Goal: Information Seeking & Learning: Find specific fact

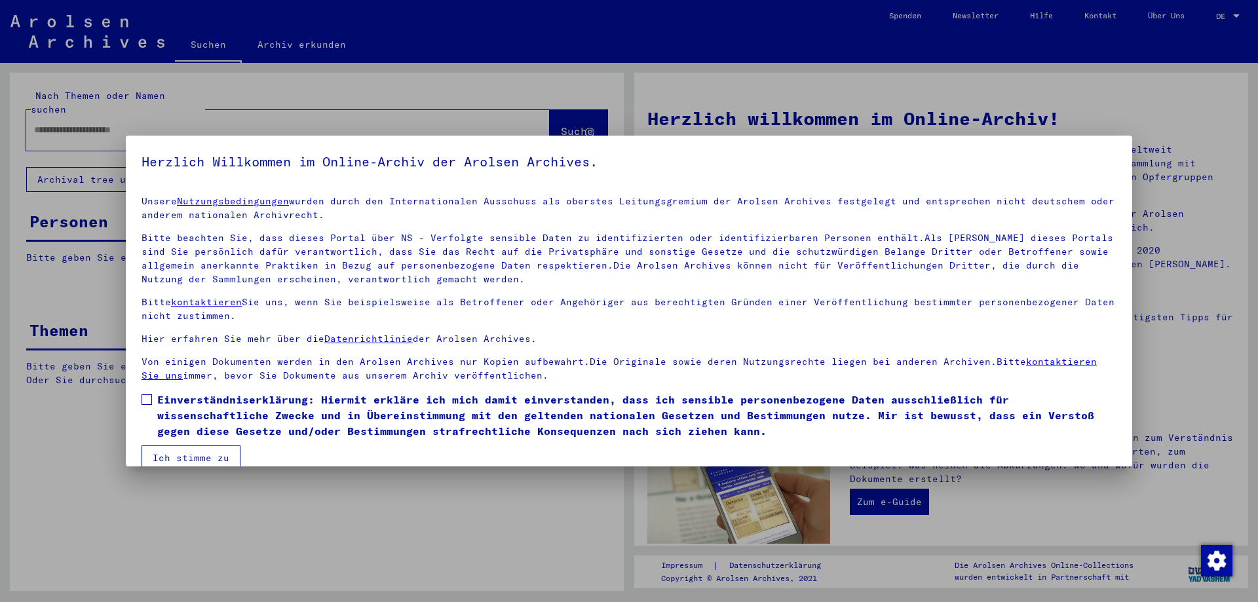
click at [147, 399] on span at bounding box center [146, 399] width 10 height 10
click at [155, 457] on button "Ich stimme zu" at bounding box center [190, 457] width 99 height 25
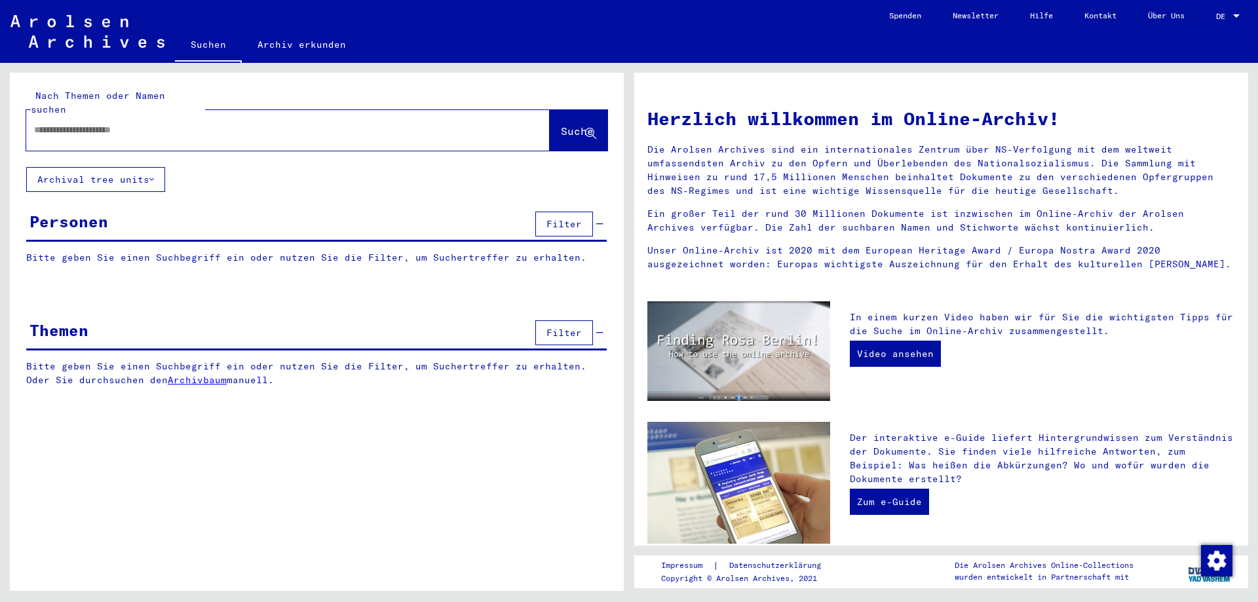
click at [69, 125] on div at bounding box center [268, 129] width 484 height 29
click at [140, 123] on input "text" at bounding box center [272, 130] width 476 height 14
type input "**********"
click at [561, 124] on span "Suche" at bounding box center [577, 130] width 33 height 13
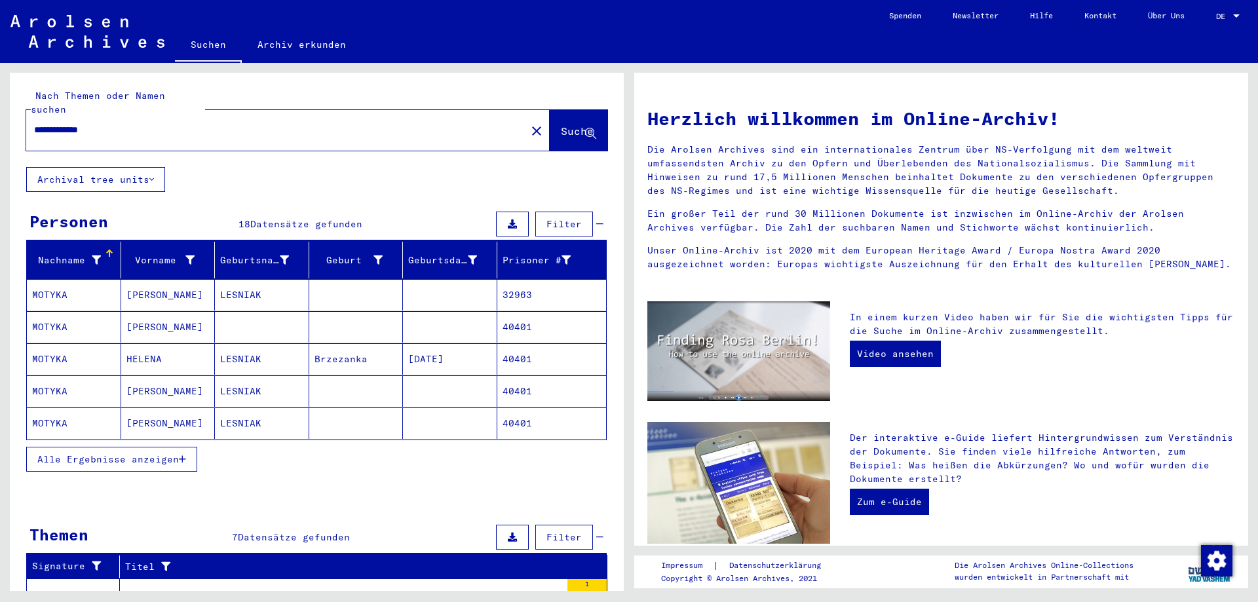
click at [141, 453] on span "Alle Ergebnisse anzeigen" at bounding box center [107, 459] width 141 height 12
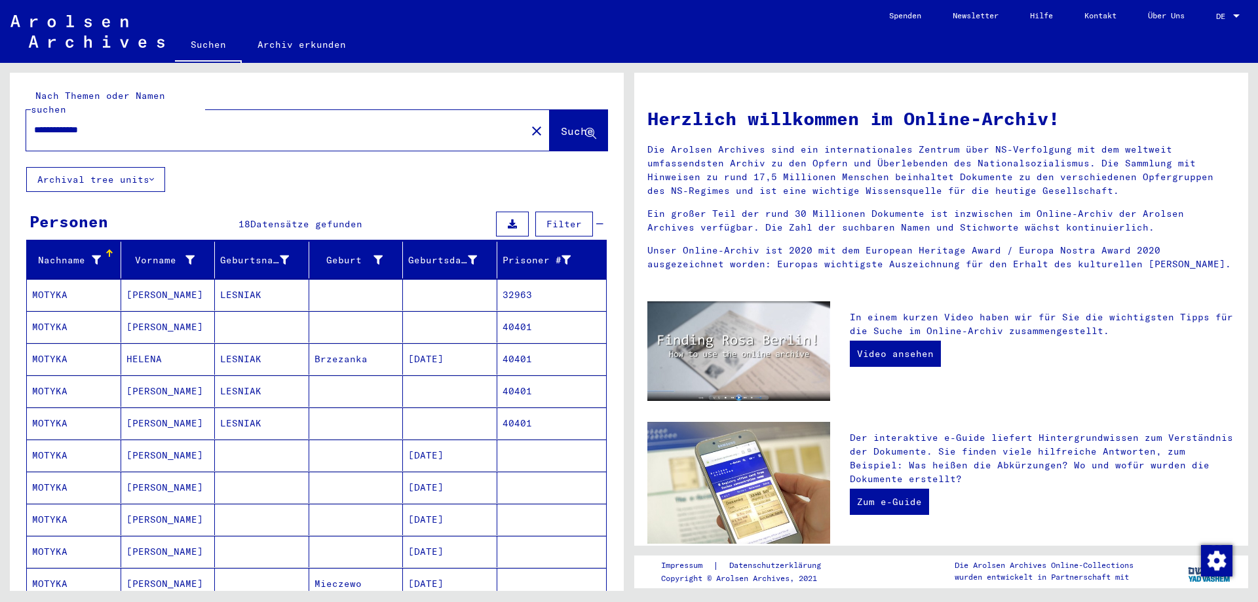
click at [539, 280] on mat-cell "32963" at bounding box center [551, 294] width 109 height 31
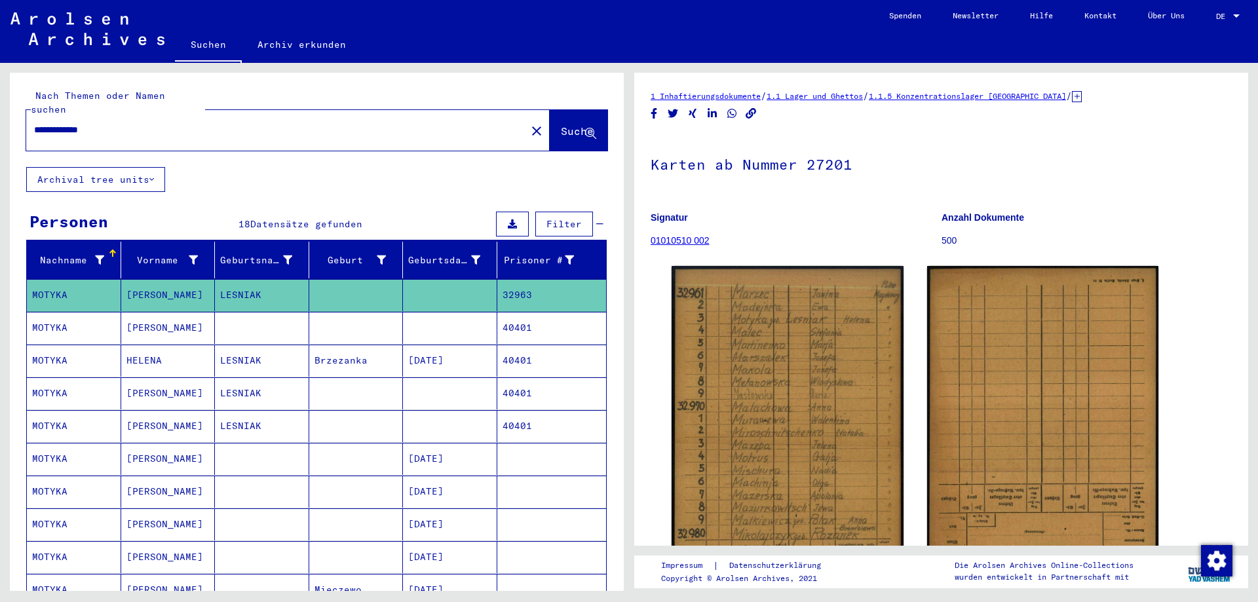
click at [531, 314] on mat-cell "40401" at bounding box center [551, 328] width 109 height 32
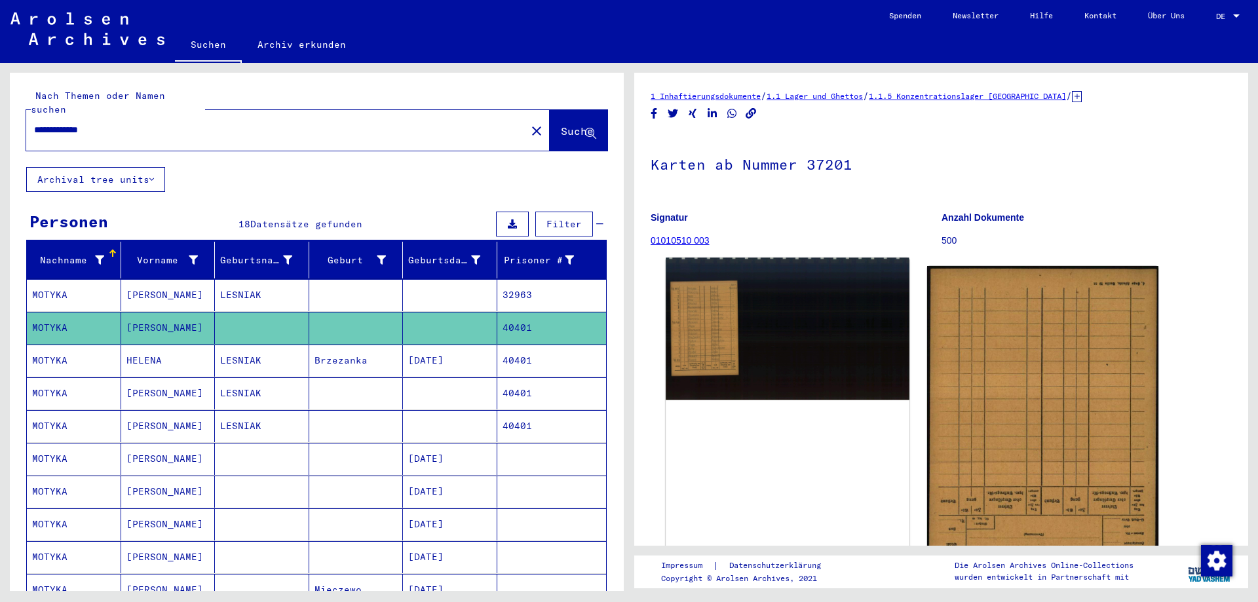
scroll to position [197, 0]
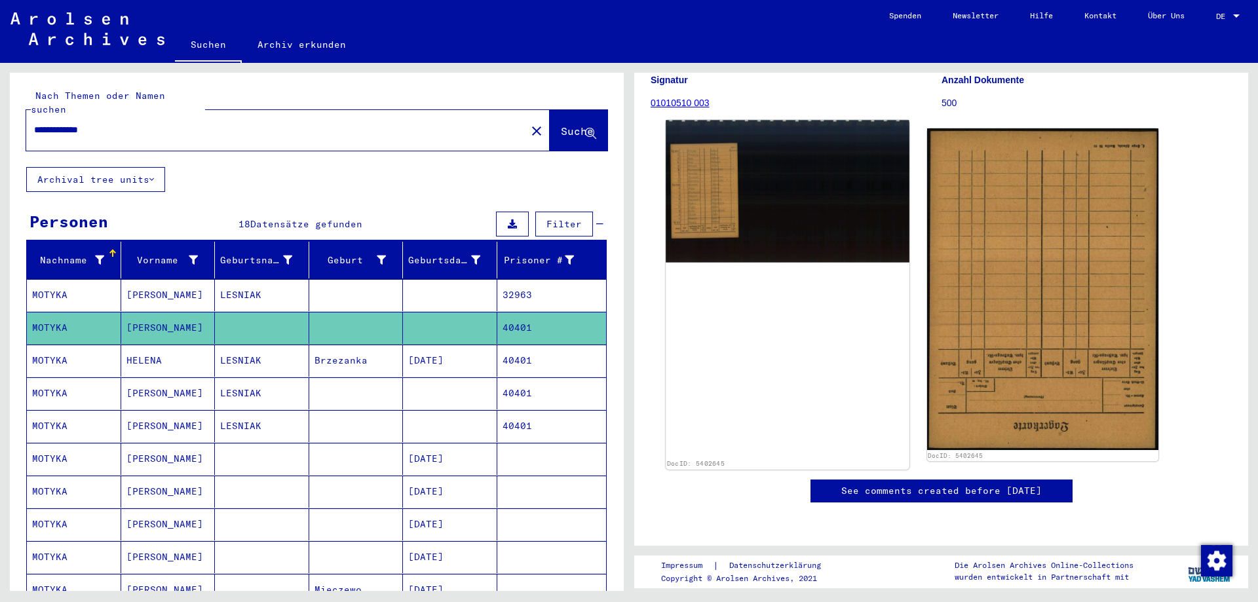
click at [807, 338] on div "DocID: 5402645" at bounding box center [787, 295] width 243 height 349
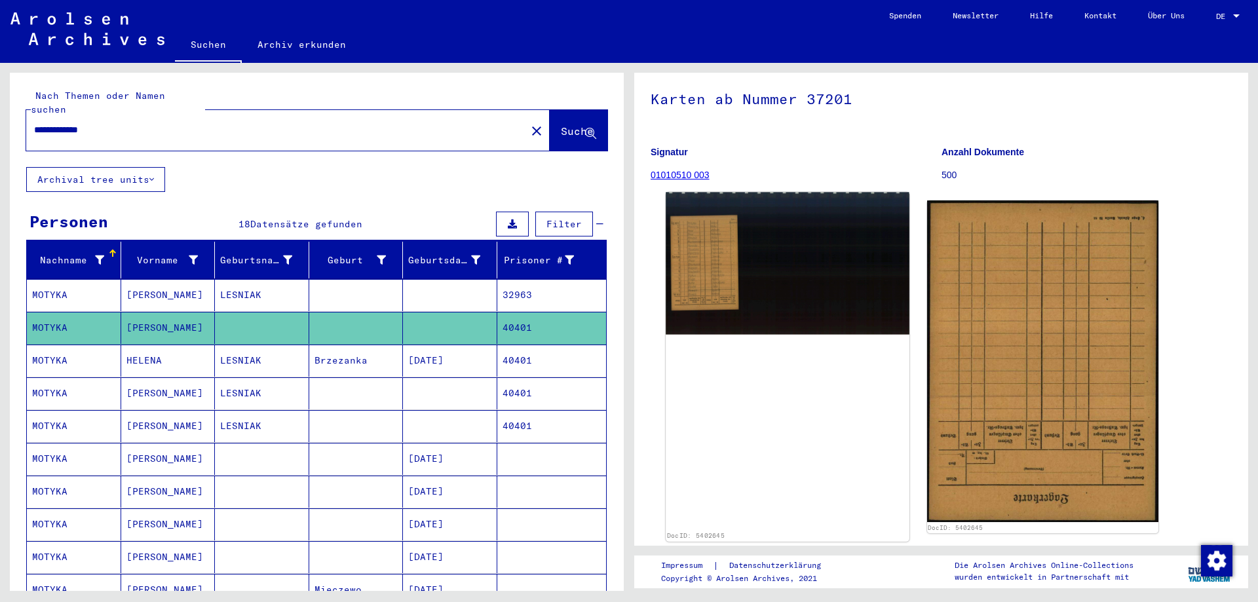
click at [692, 255] on img at bounding box center [787, 264] width 243 height 142
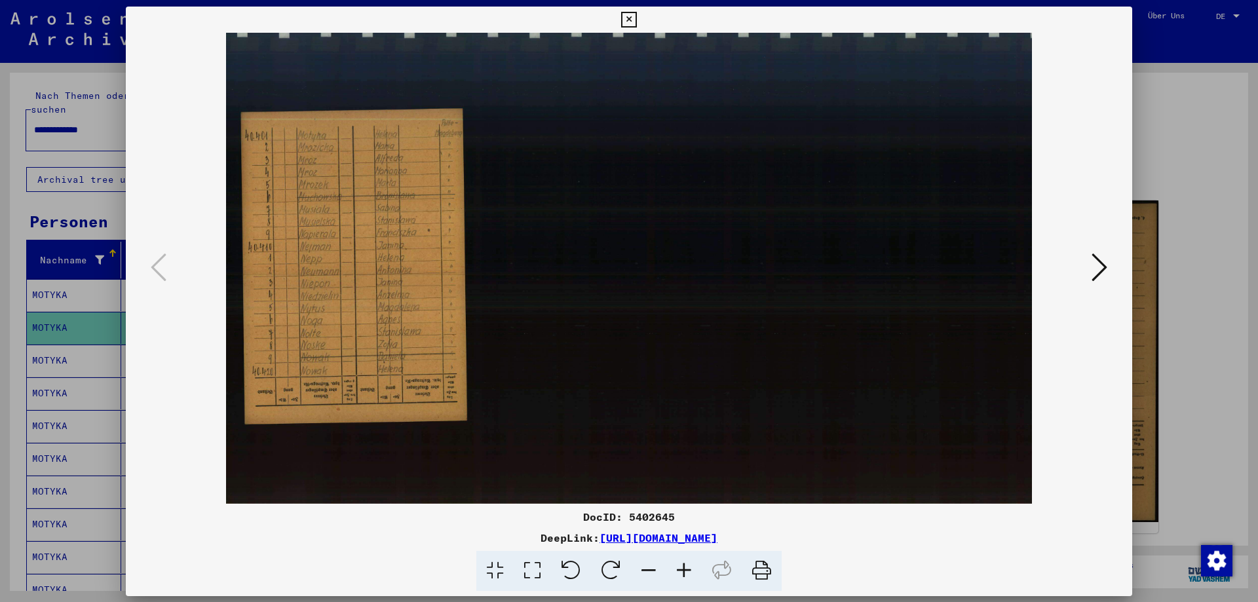
click at [692, 255] on img at bounding box center [628, 268] width 917 height 471
click at [1196, 171] on div at bounding box center [629, 301] width 1258 height 602
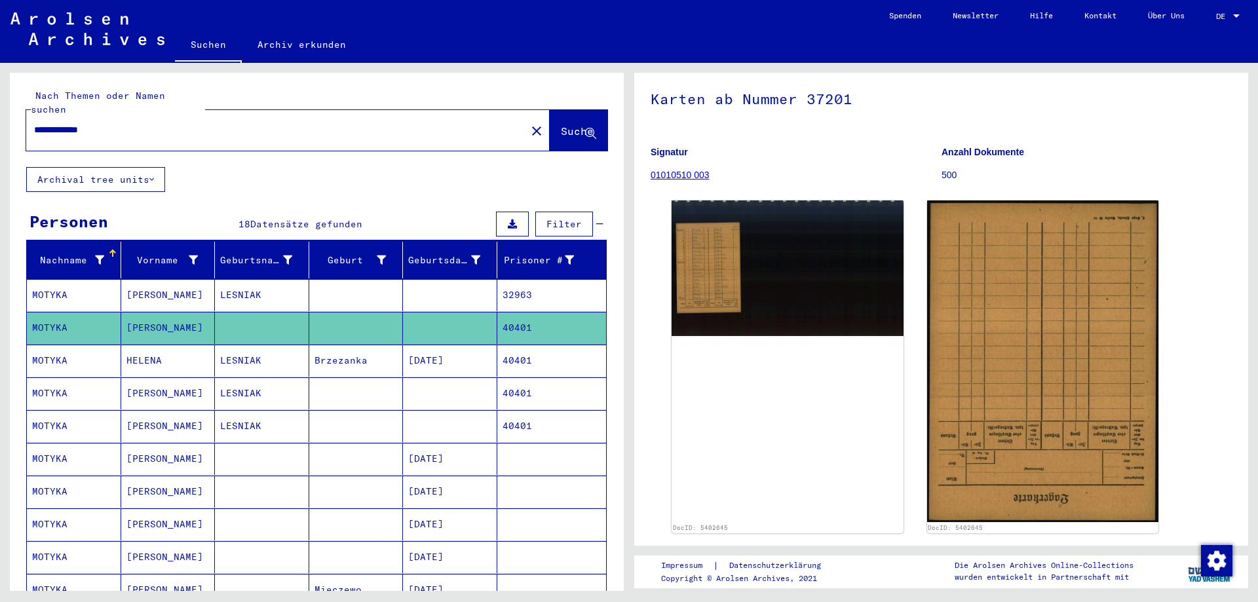
click at [505, 283] on mat-cell "32963" at bounding box center [551, 295] width 109 height 32
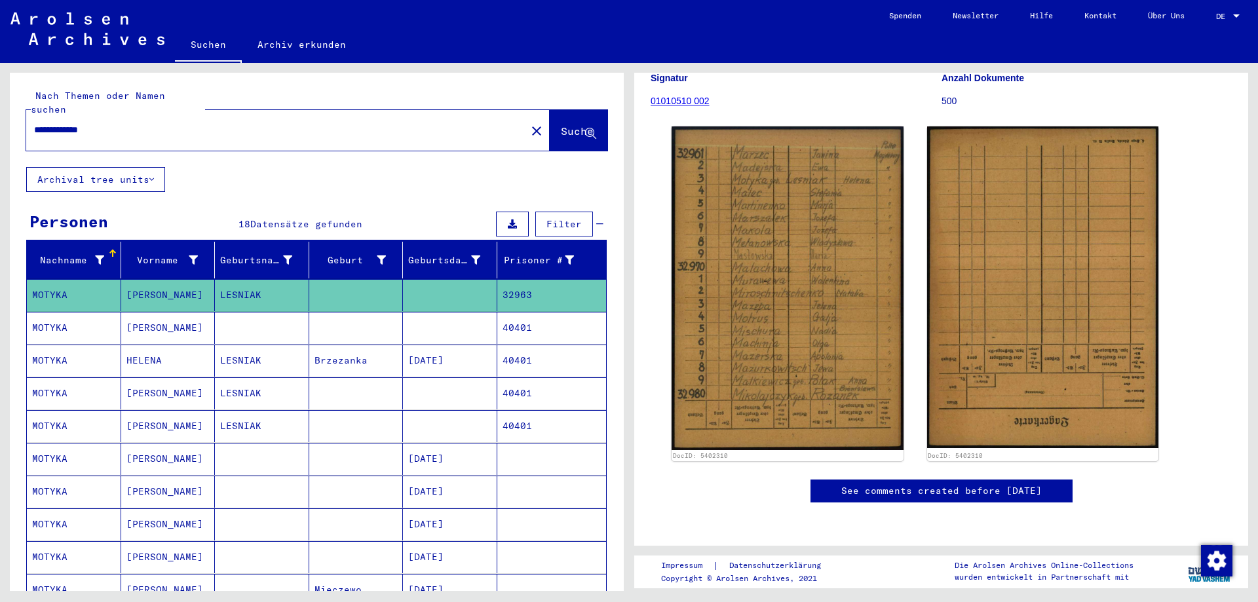
scroll to position [197, 0]
click at [552, 312] on mat-cell "40401" at bounding box center [551, 328] width 109 height 32
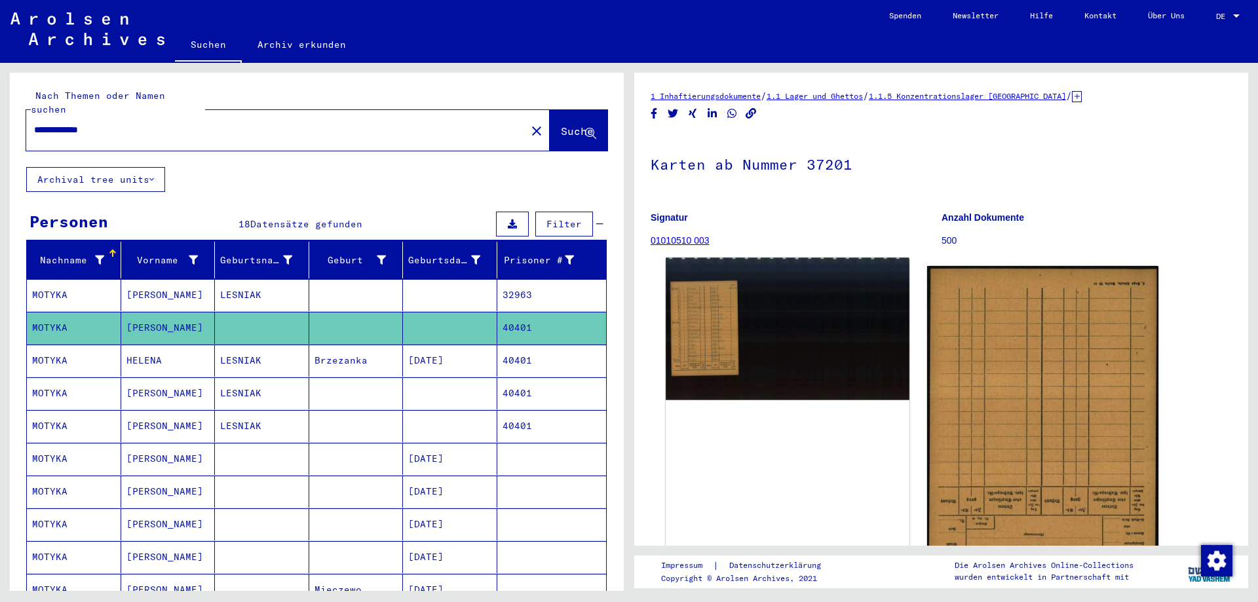
scroll to position [262, 0]
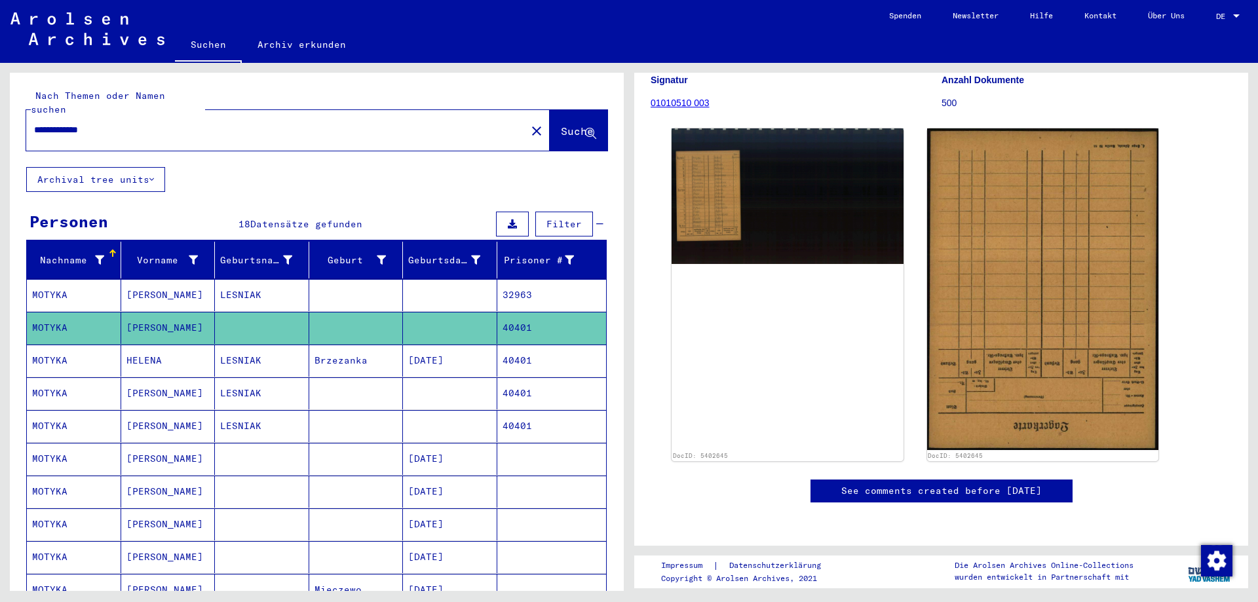
click at [392, 345] on mat-cell "Brzezanka" at bounding box center [356, 361] width 94 height 32
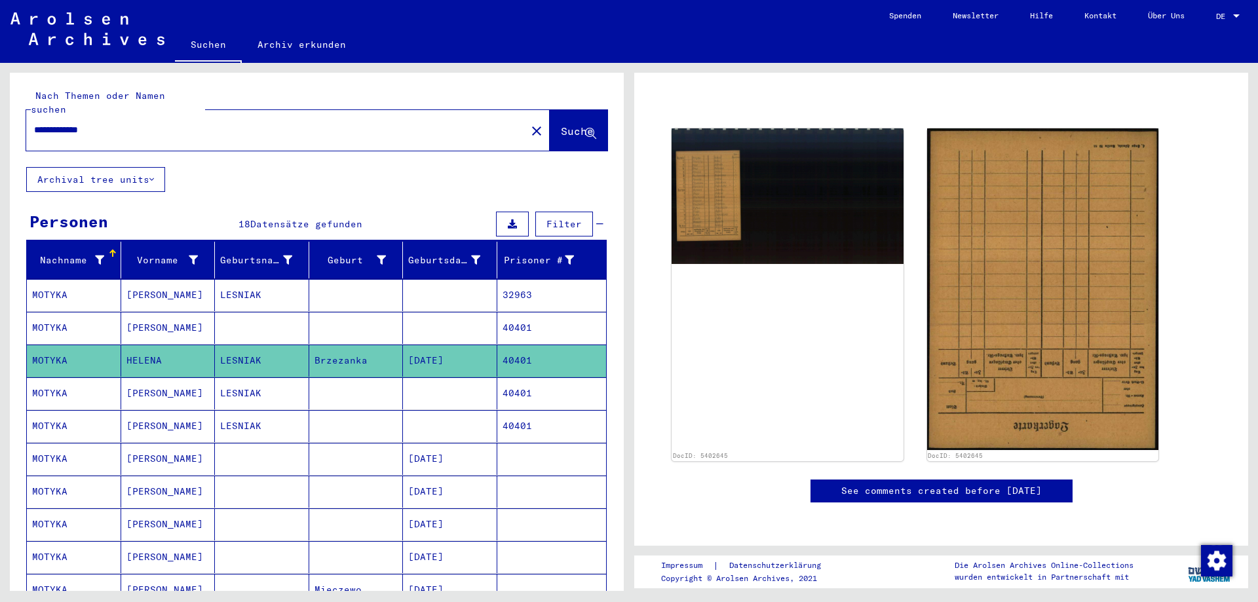
scroll to position [227, 0]
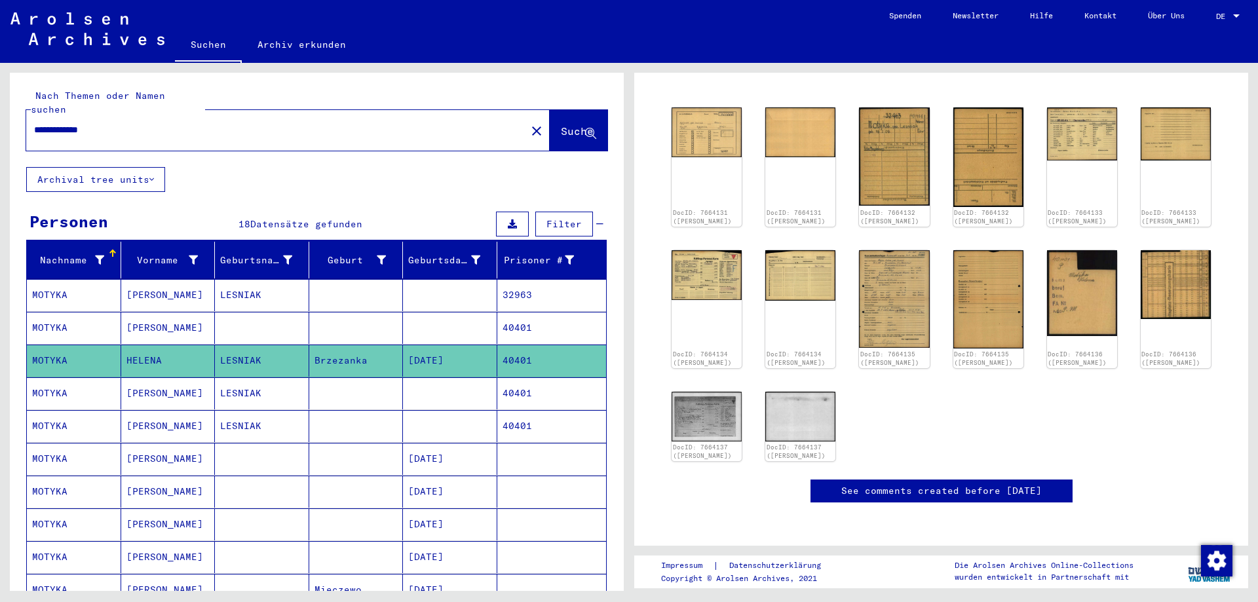
click at [540, 381] on mat-cell "40401" at bounding box center [551, 393] width 109 height 32
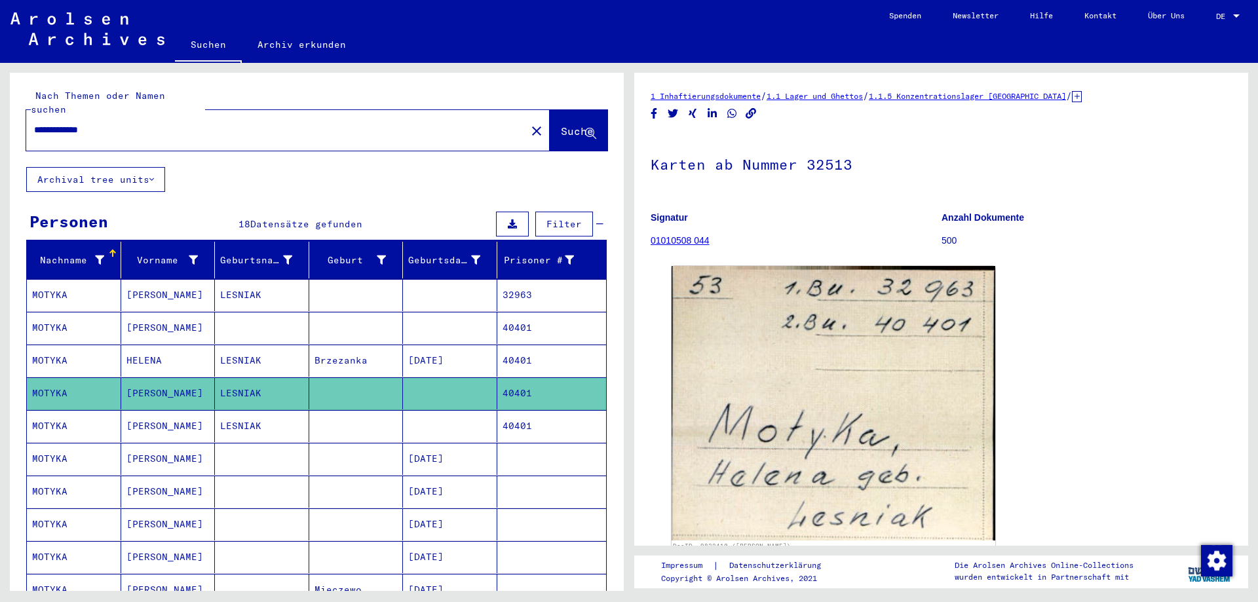
click at [1082, 98] on icon at bounding box center [1077, 96] width 10 height 11
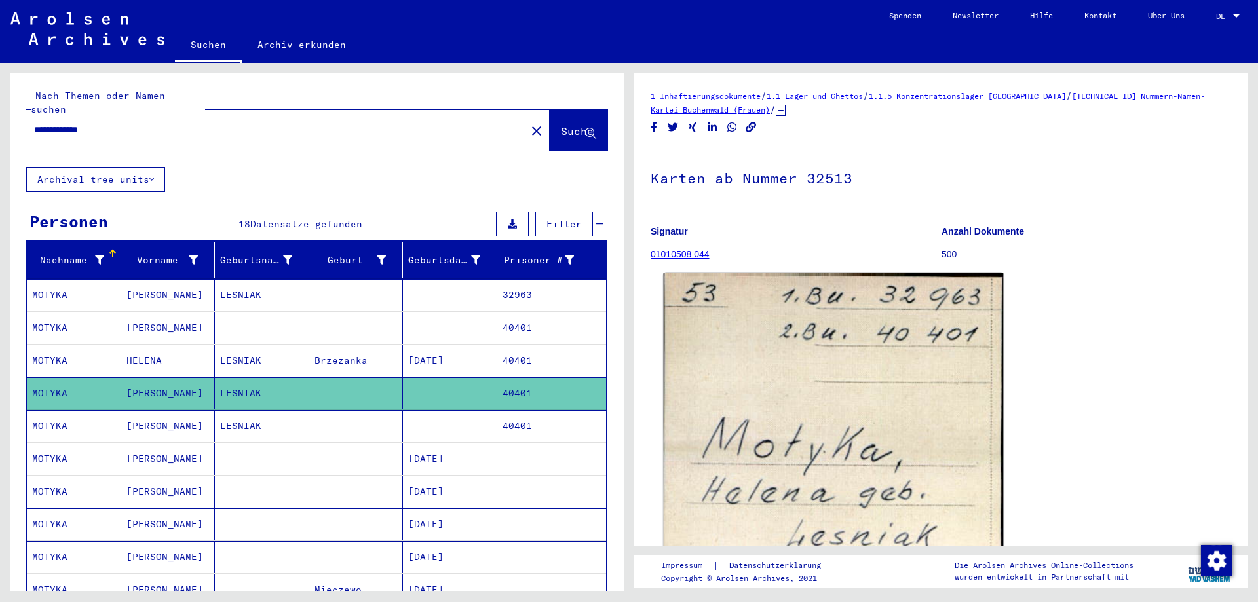
scroll to position [197, 0]
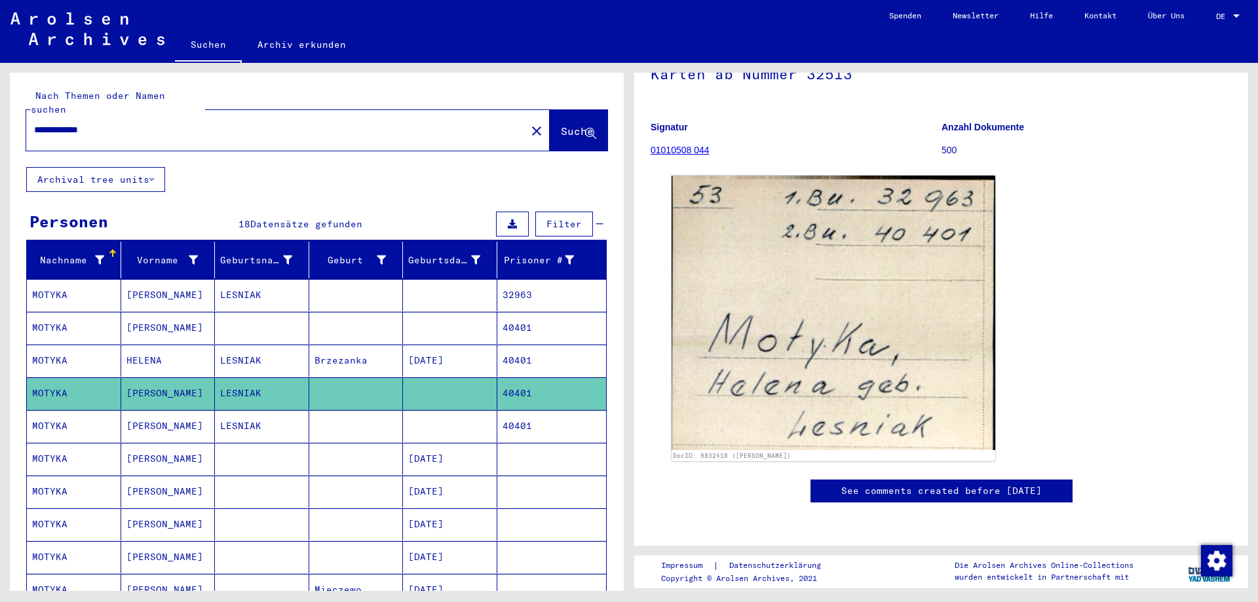
click at [350, 410] on mat-cell at bounding box center [356, 426] width 94 height 32
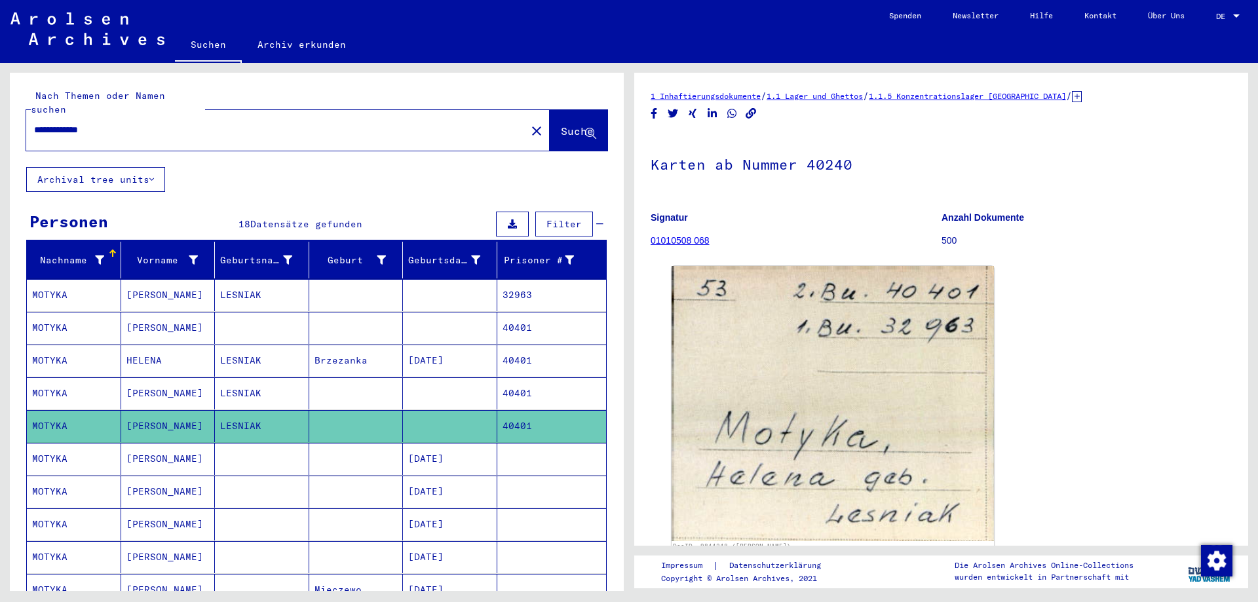
click at [432, 443] on mat-cell "[DATE]" at bounding box center [450, 459] width 94 height 32
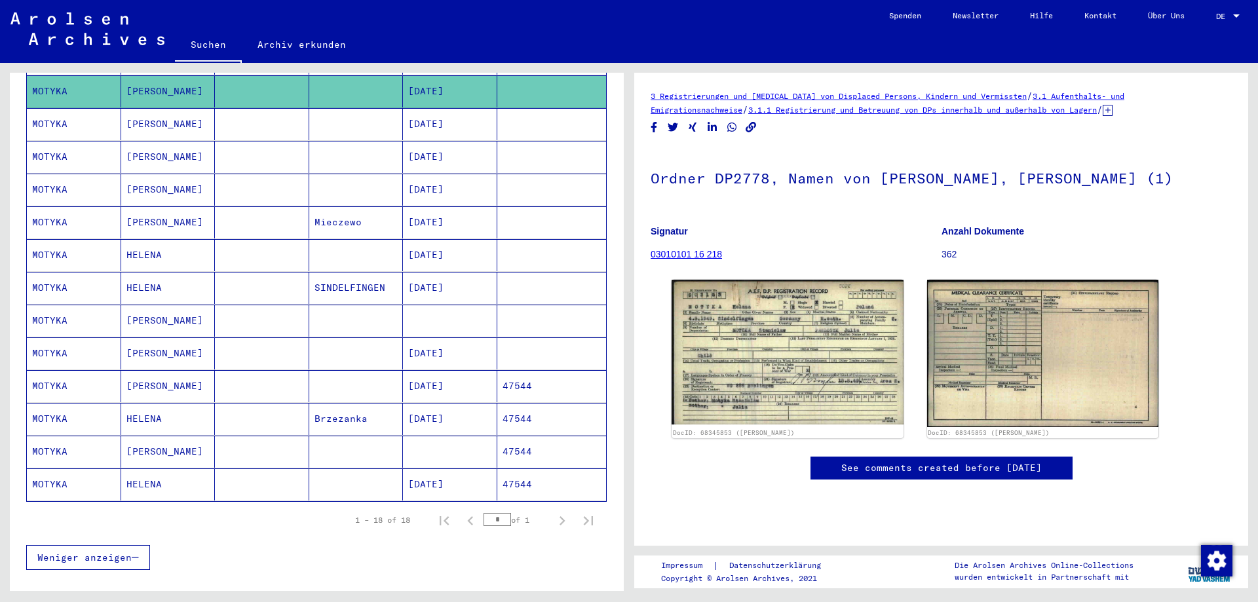
scroll to position [374, 0]
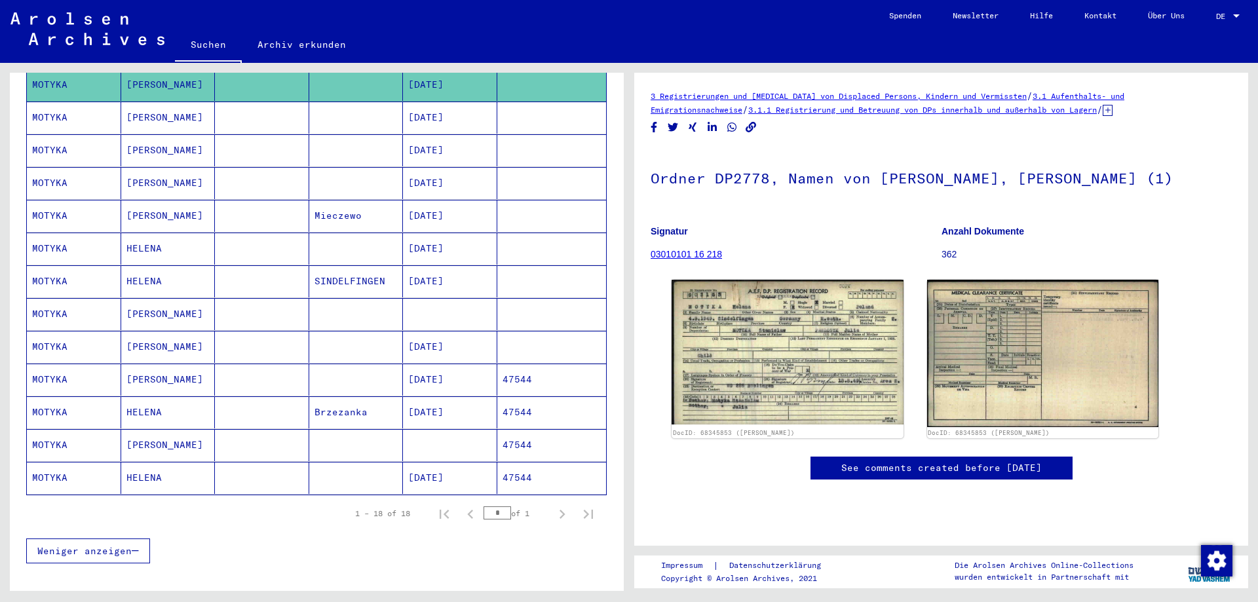
click at [422, 298] on mat-cell at bounding box center [450, 314] width 94 height 32
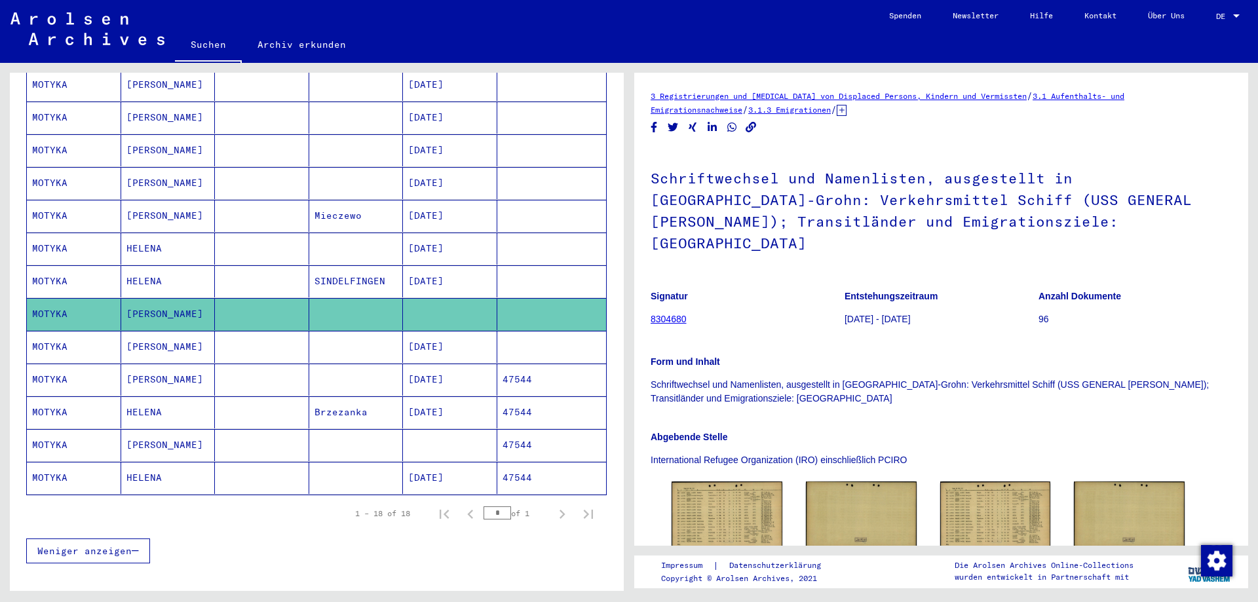
click at [468, 364] on mat-cell "[DATE]" at bounding box center [450, 380] width 94 height 32
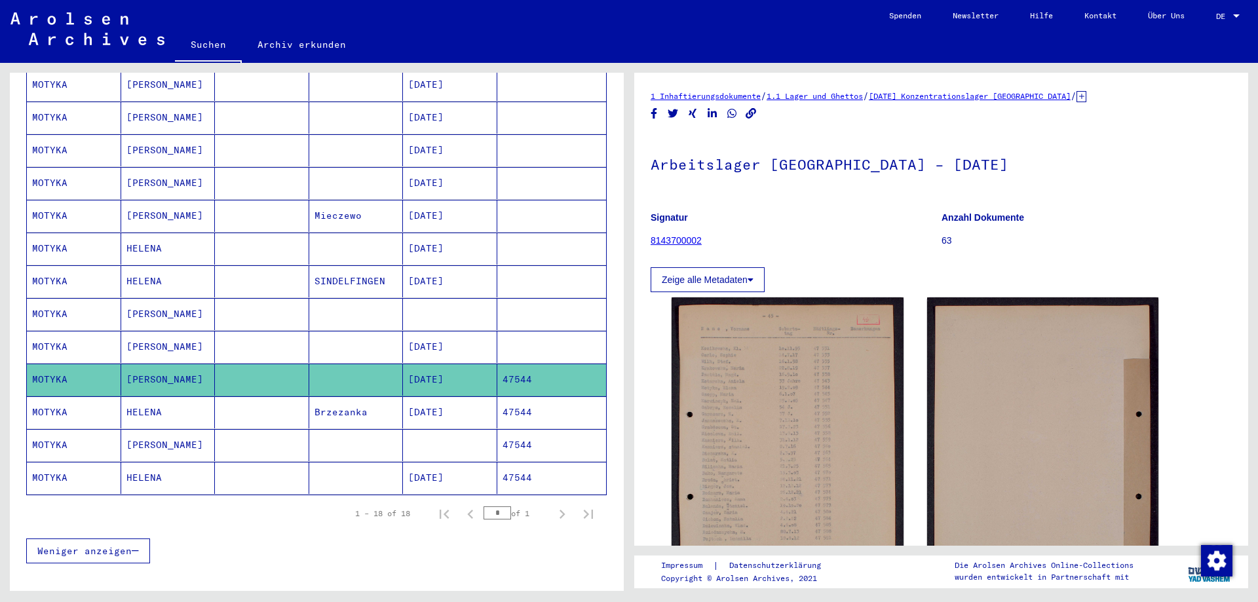
click at [466, 396] on mat-cell "[DATE]" at bounding box center [450, 412] width 94 height 32
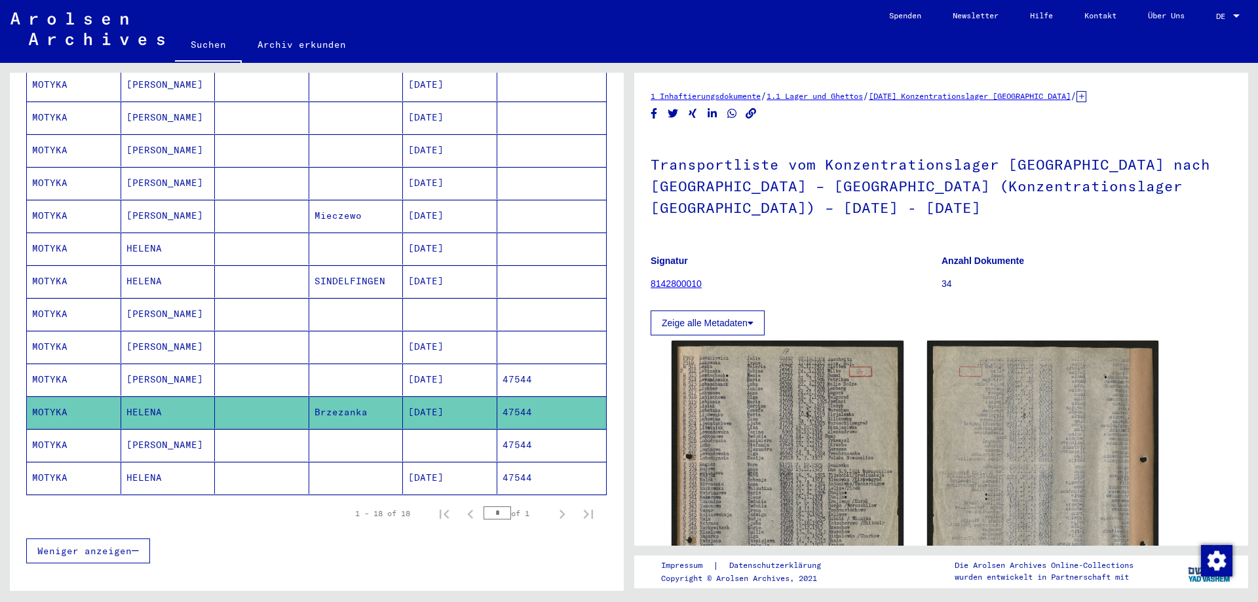
click at [466, 364] on mat-cell "[DATE]" at bounding box center [450, 380] width 94 height 32
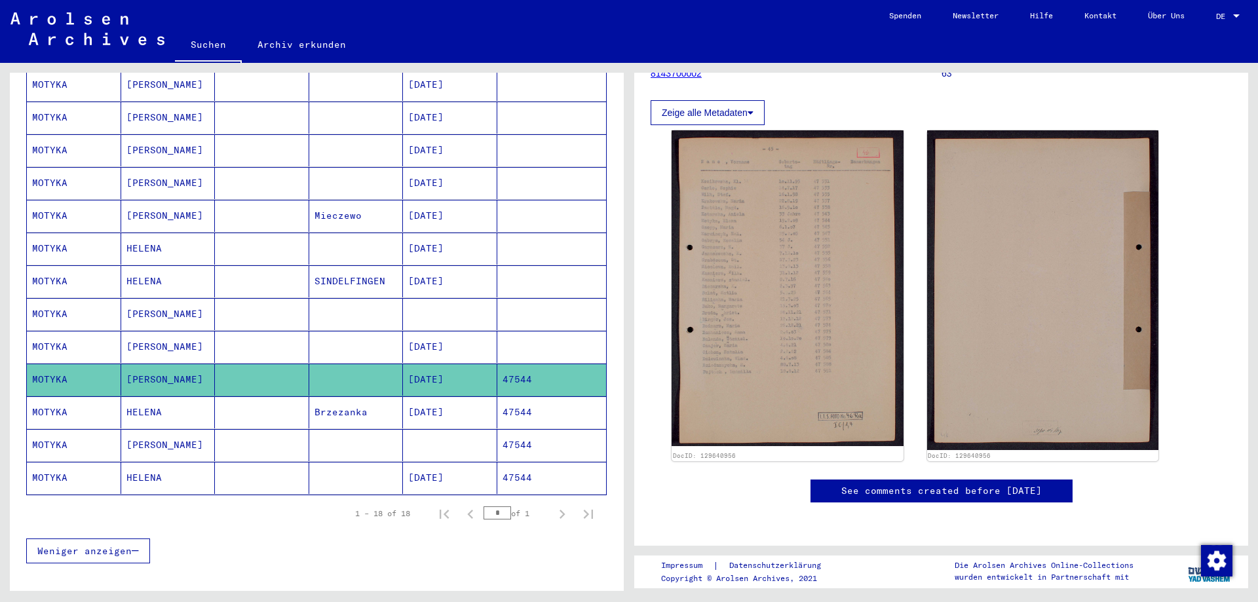
scroll to position [150, 0]
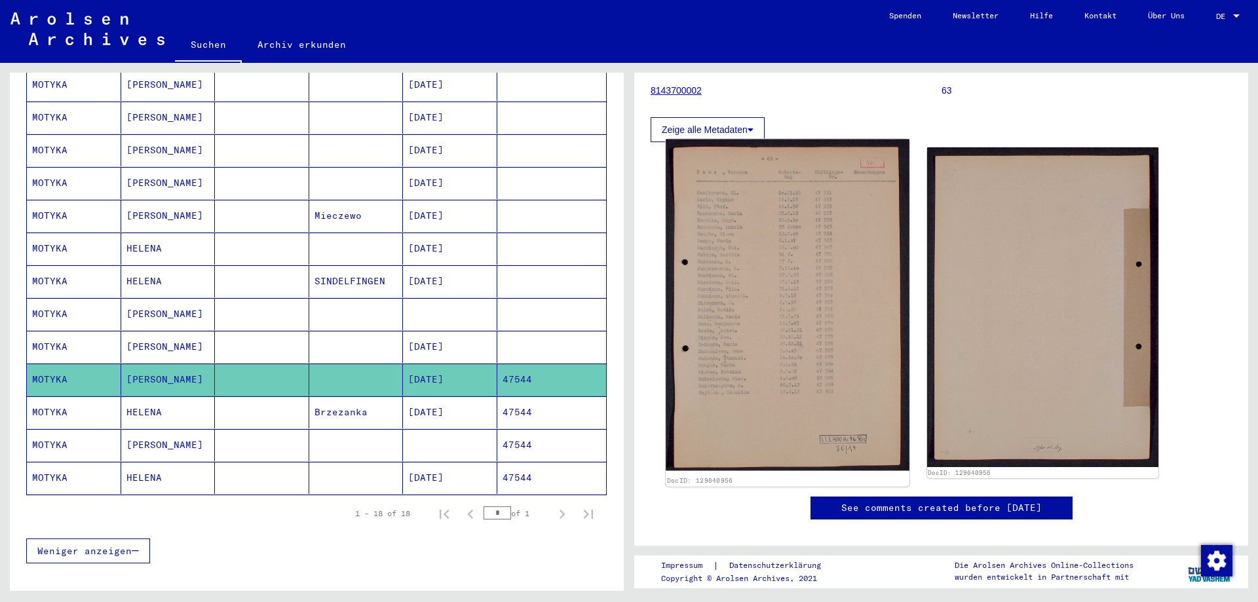
click at [839, 198] on img at bounding box center [787, 305] width 243 height 331
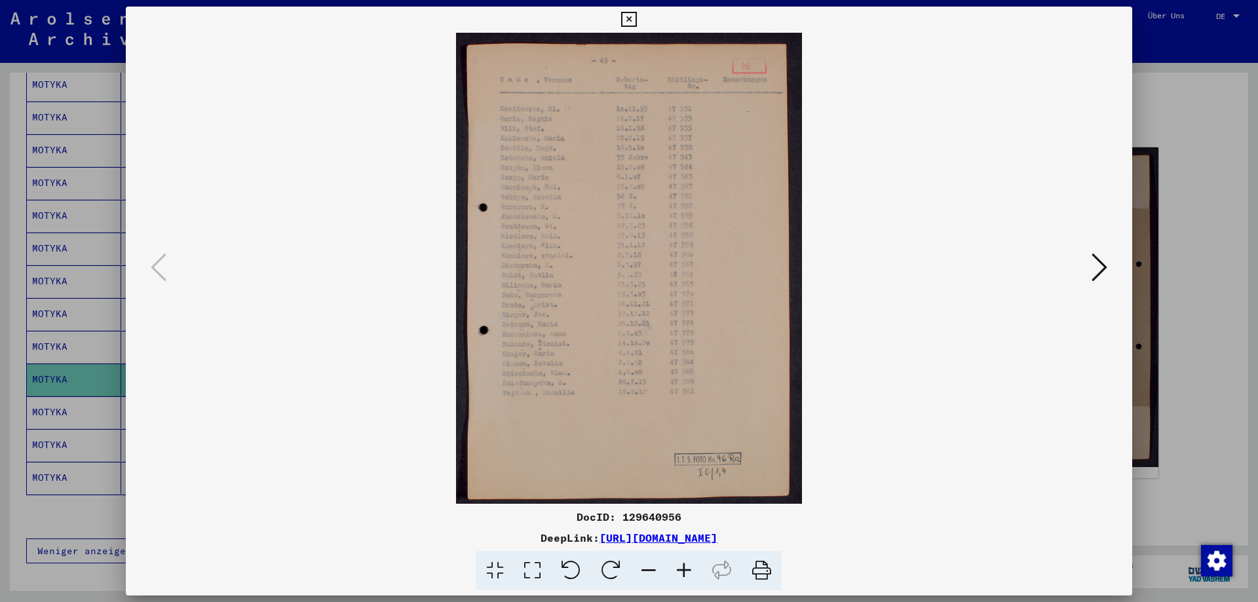
drag, startPoint x: 679, startPoint y: 517, endPoint x: 620, endPoint y: 521, distance: 59.7
click at [620, 521] on div "DocID: 129640956" at bounding box center [629, 517] width 1006 height 16
copy div "129640956"
click at [1182, 164] on div at bounding box center [629, 301] width 1258 height 602
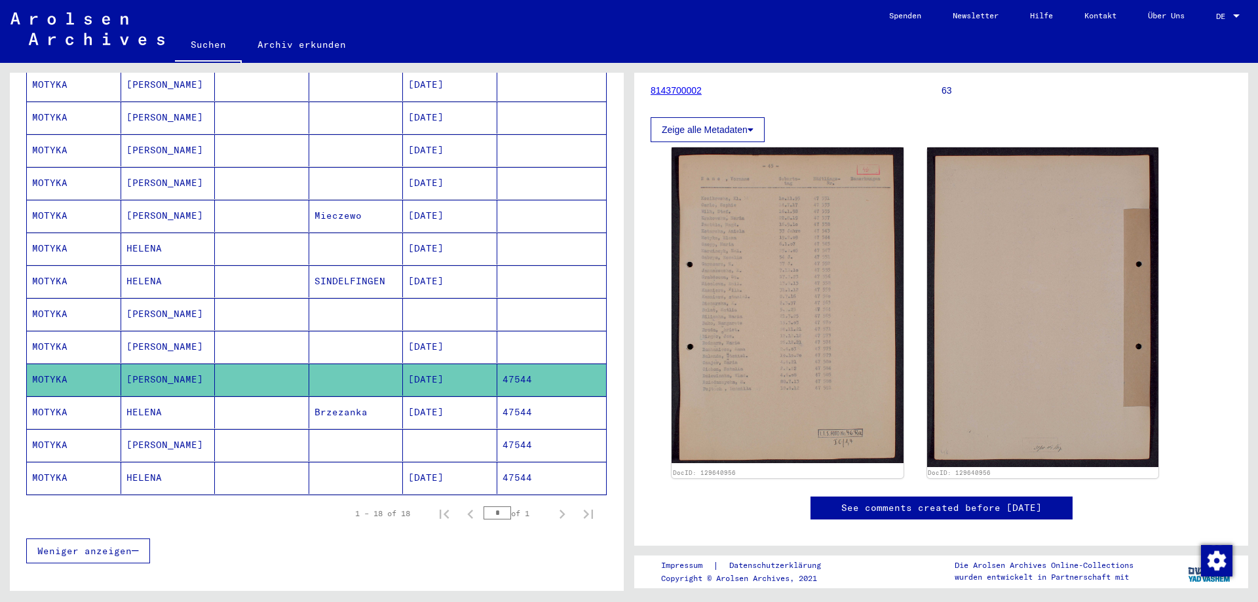
click at [533, 433] on mat-cell "47544" at bounding box center [551, 445] width 109 height 32
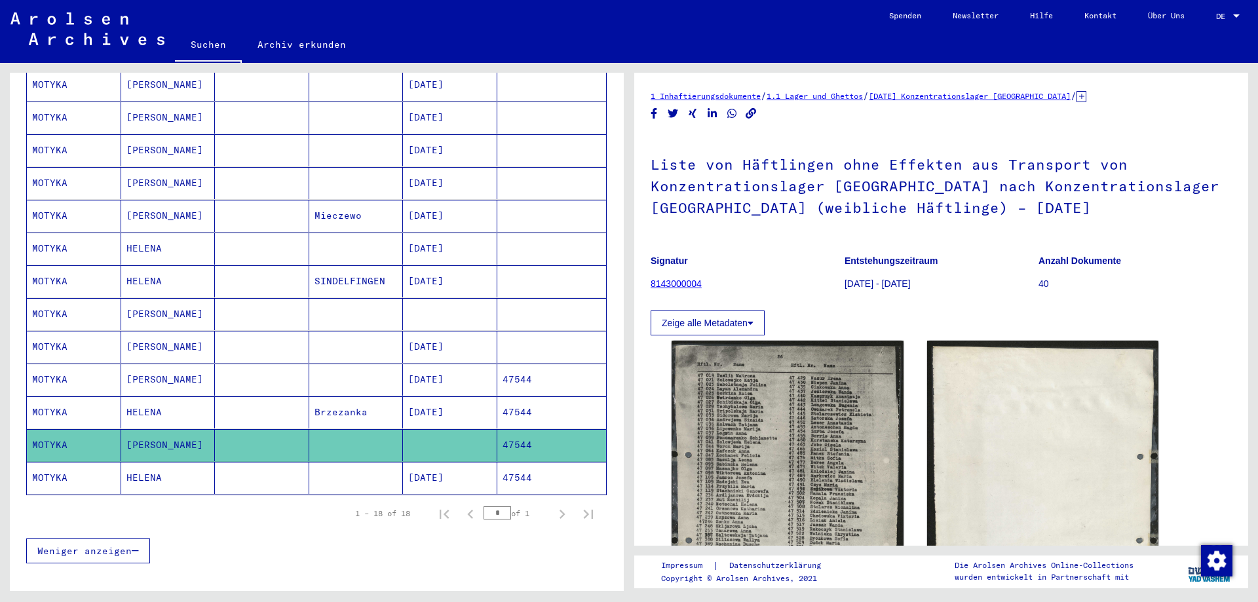
click at [452, 462] on mat-cell "[DATE]" at bounding box center [450, 478] width 94 height 32
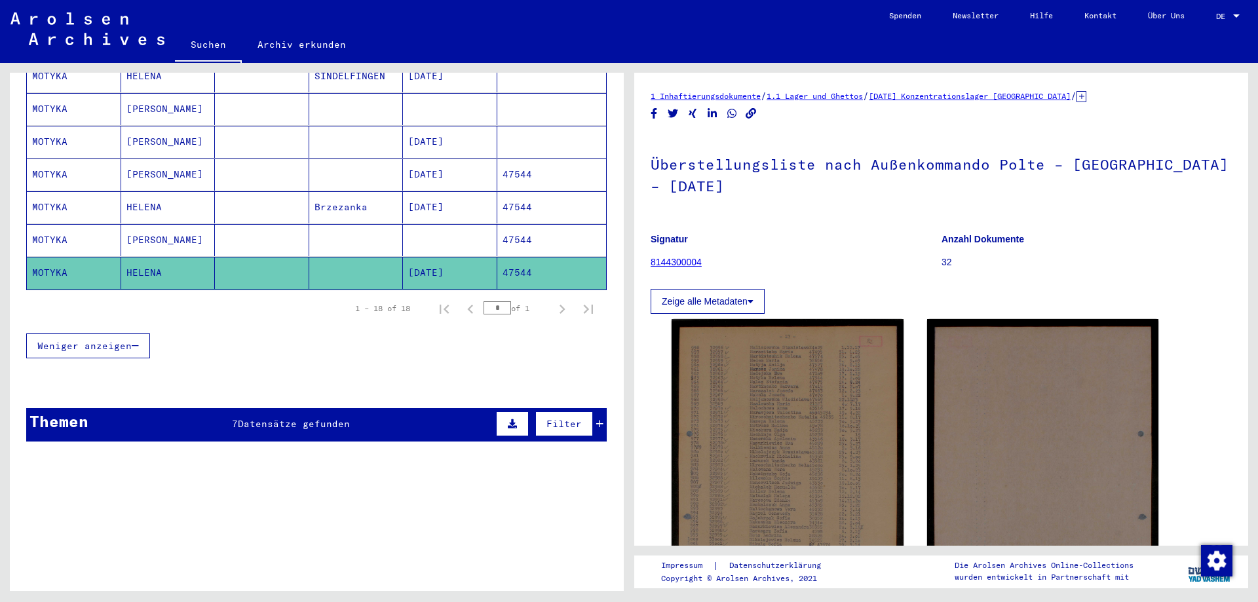
scroll to position [625, 0]
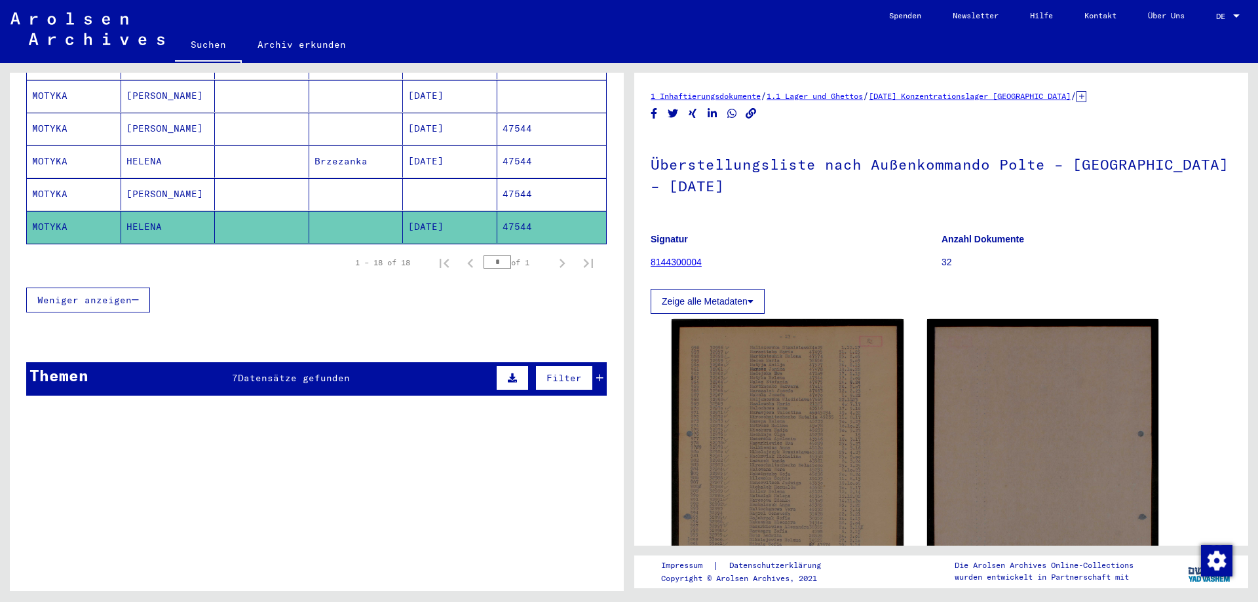
click at [337, 371] on div "7 Datensätze gefunden" at bounding box center [291, 378] width 118 height 14
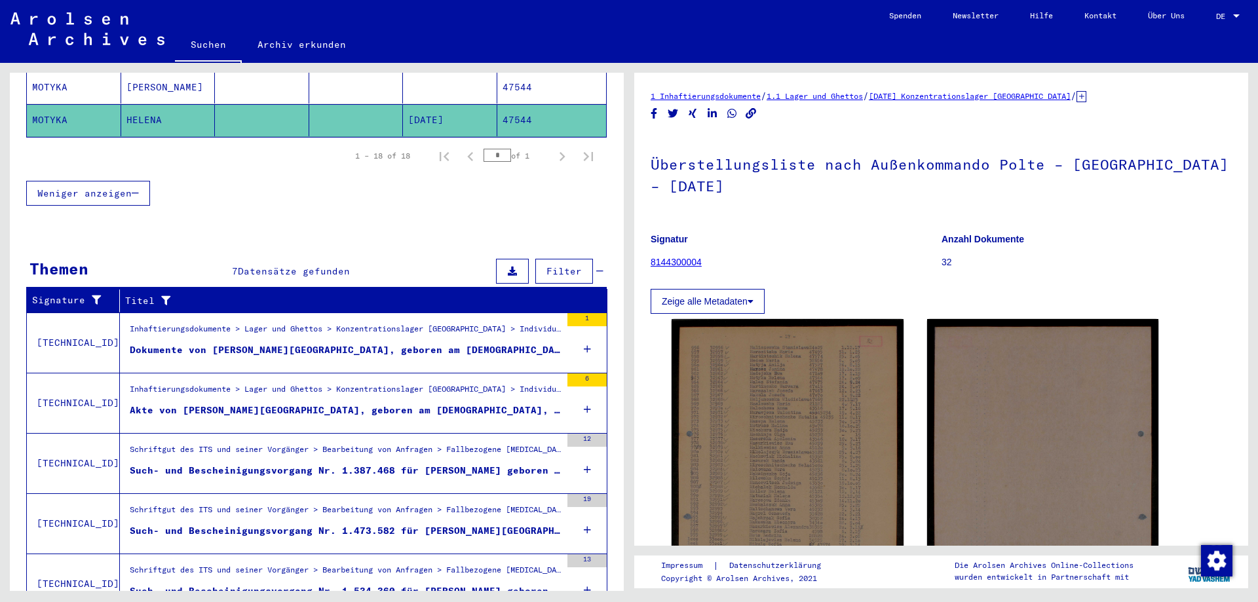
scroll to position [780, 0]
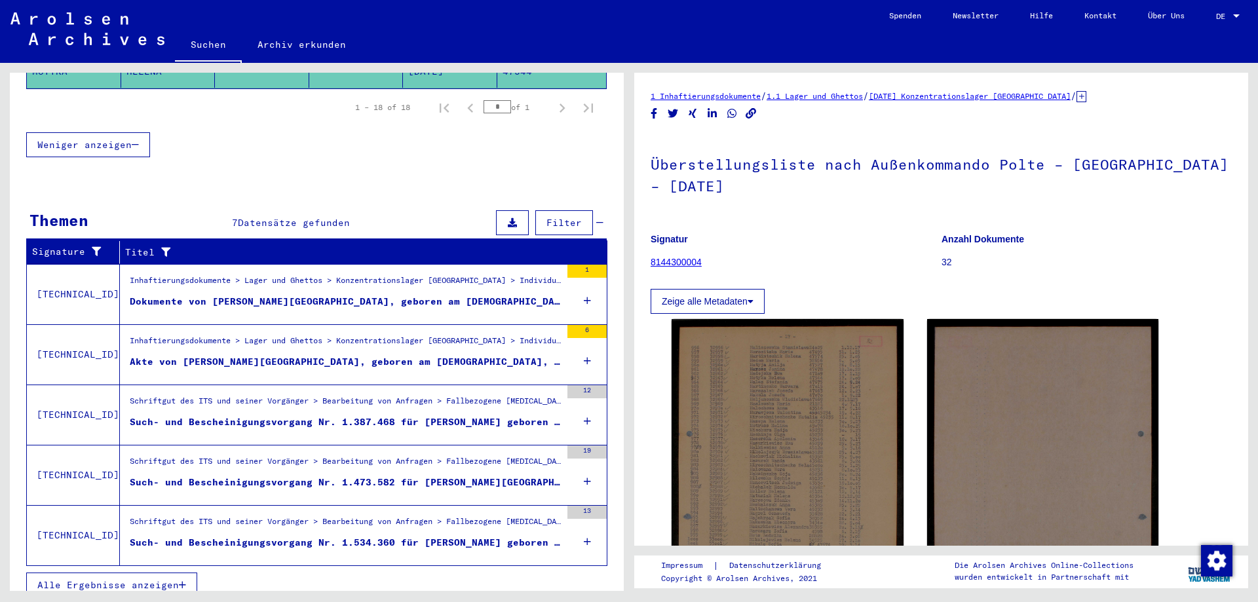
click at [115, 579] on span "Alle Ergebnisse anzeigen" at bounding box center [107, 585] width 141 height 12
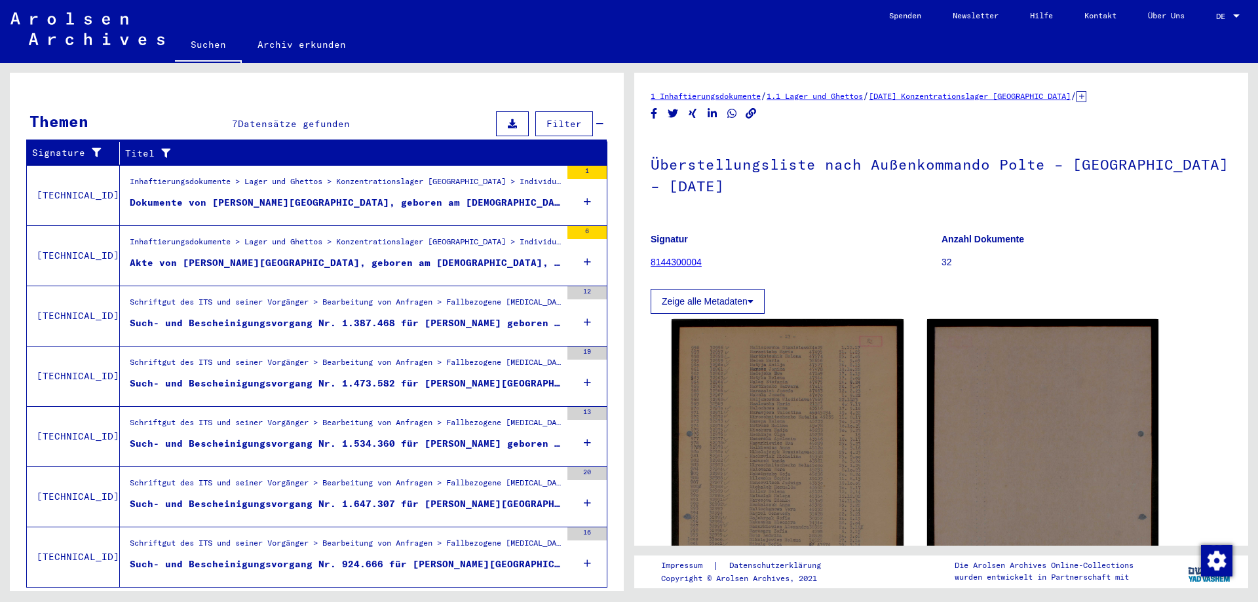
scroll to position [148, 0]
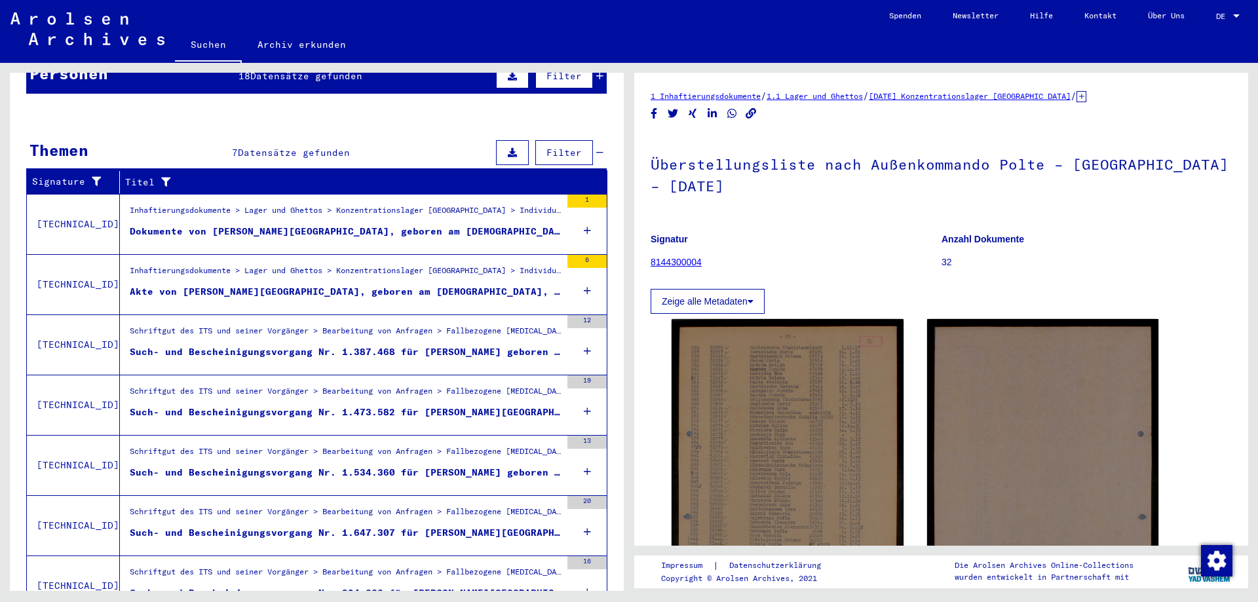
click at [349, 225] on div "Dokumente von [PERSON_NAME][GEOGRAPHIC_DATA], geboren am [DEMOGRAPHIC_DATA]" at bounding box center [345, 232] width 431 height 14
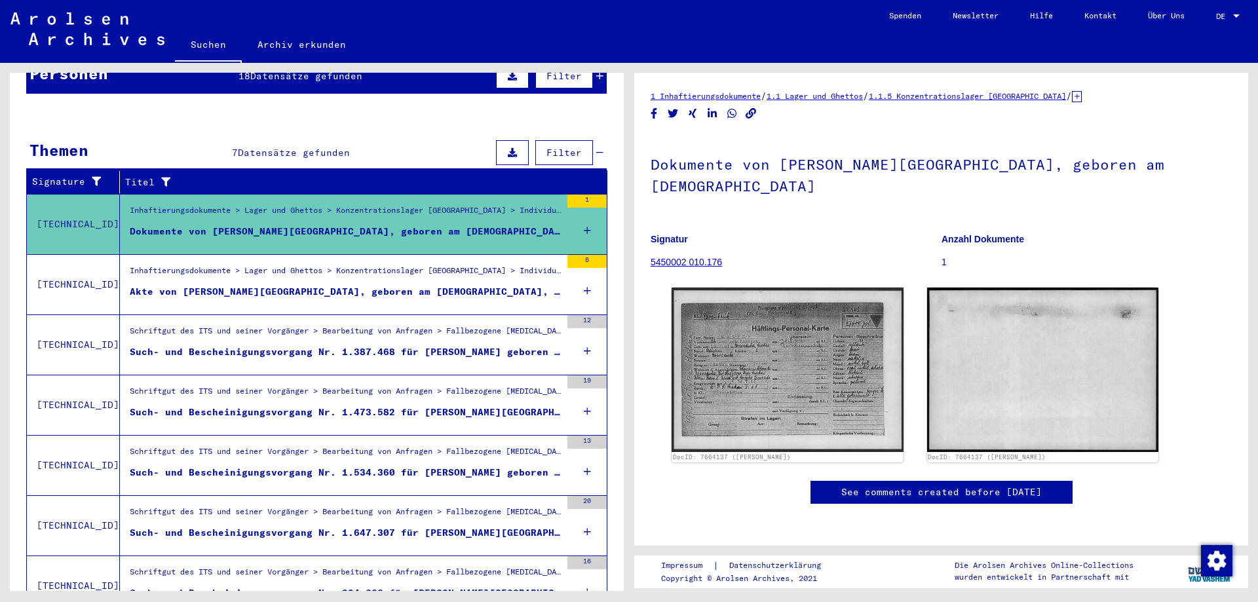
click at [366, 285] on div "Akte von [PERSON_NAME][GEOGRAPHIC_DATA], geboren am [DEMOGRAPHIC_DATA], geboren…" at bounding box center [345, 292] width 431 height 14
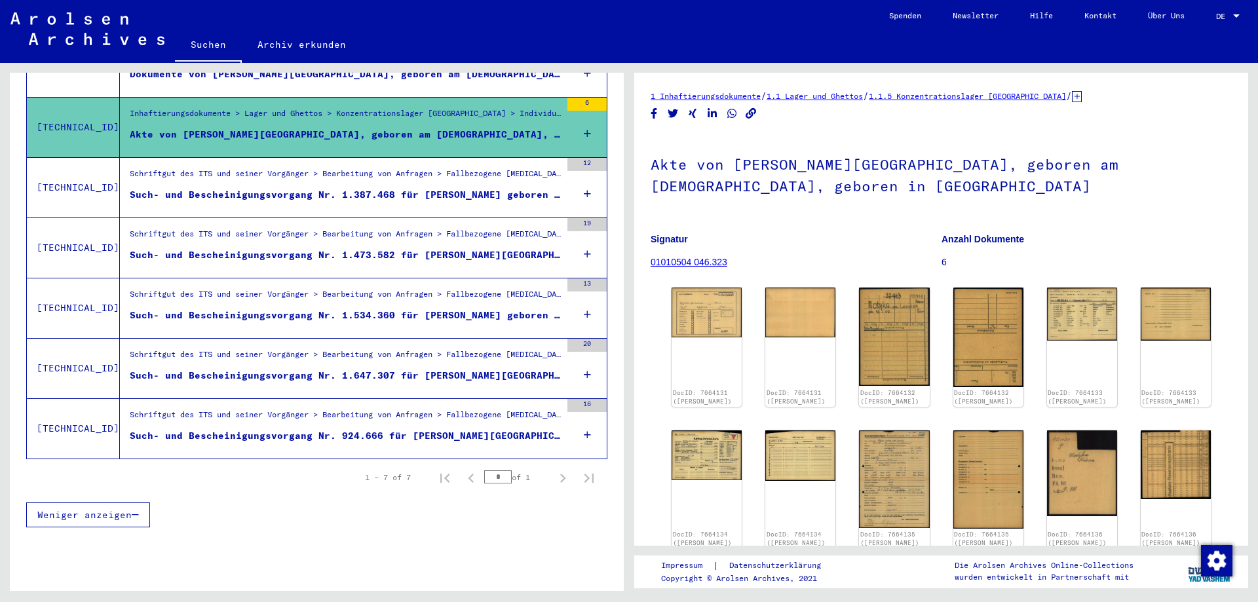
scroll to position [314, 0]
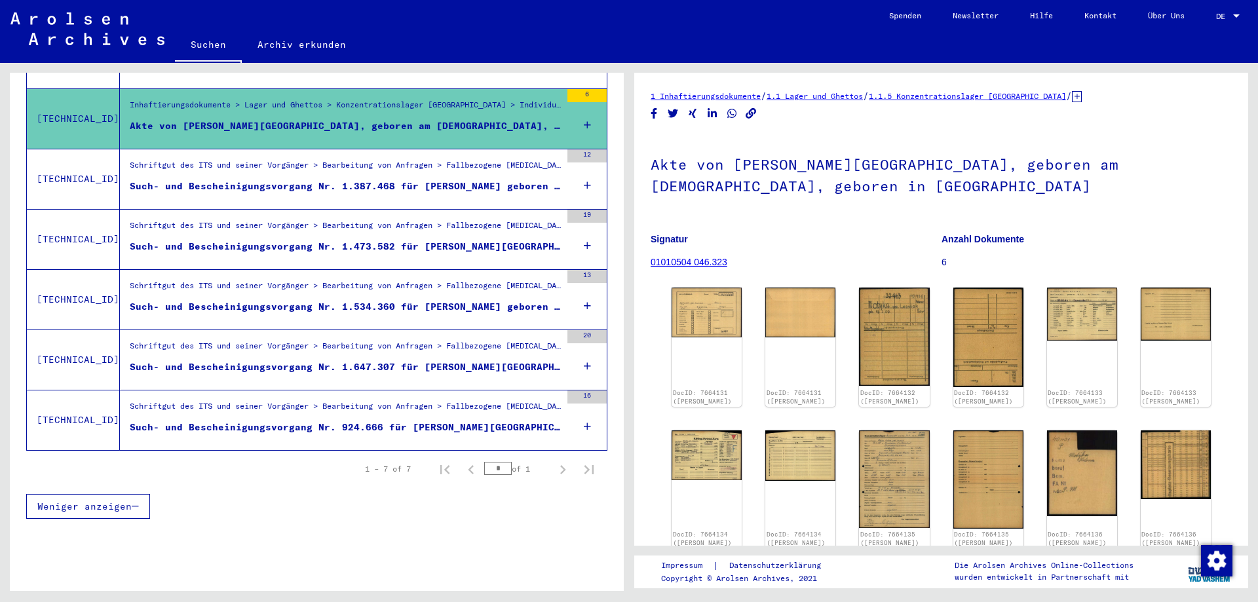
click at [465, 421] on div "Such- und Bescheinigungsvorgang Nr. 924.666 für [PERSON_NAME][GEOGRAPHIC_DATA] …" at bounding box center [345, 428] width 431 height 14
